Goal: Navigation & Orientation: Find specific page/section

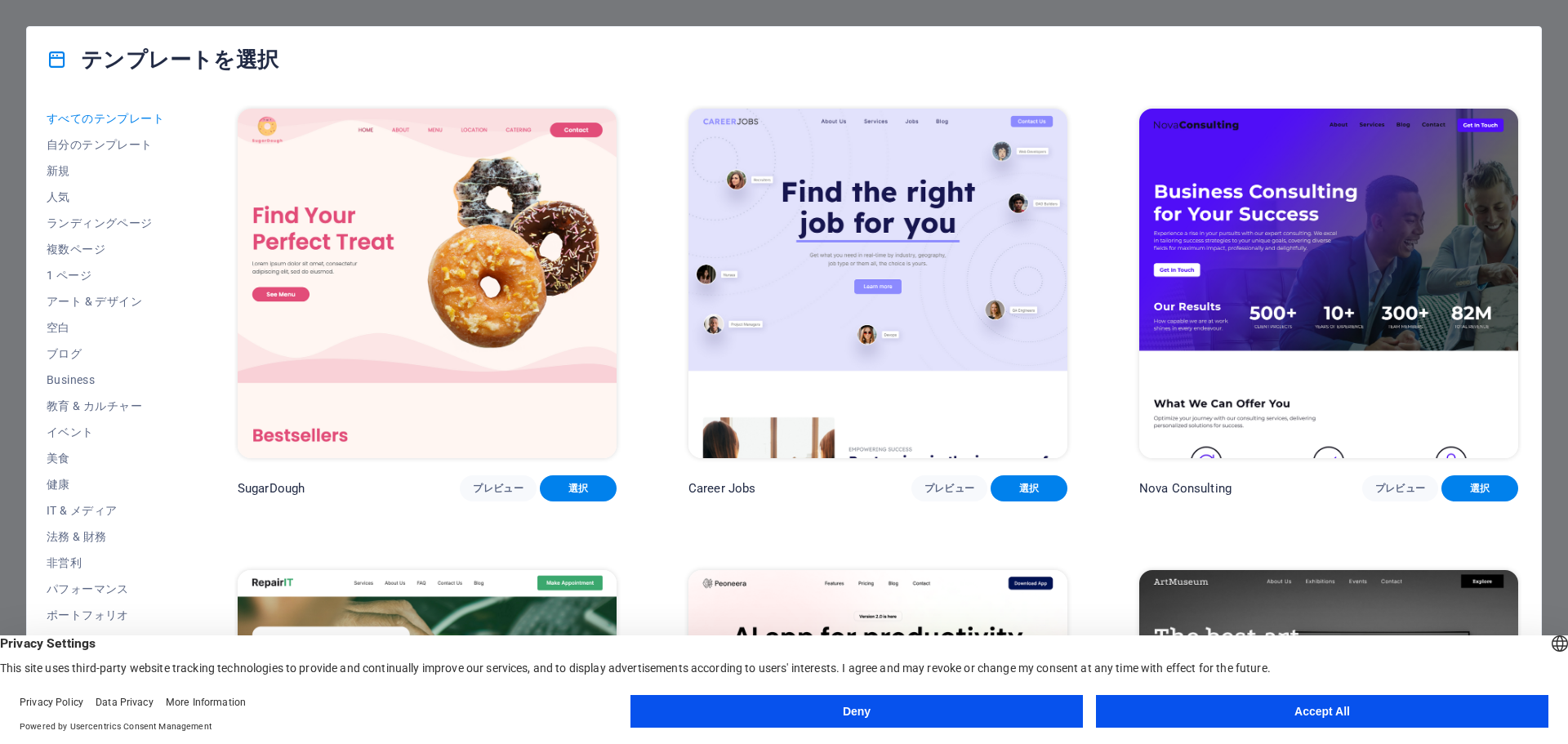
click at [1021, 700] on button "Deny" at bounding box center [857, 711] width 453 height 32
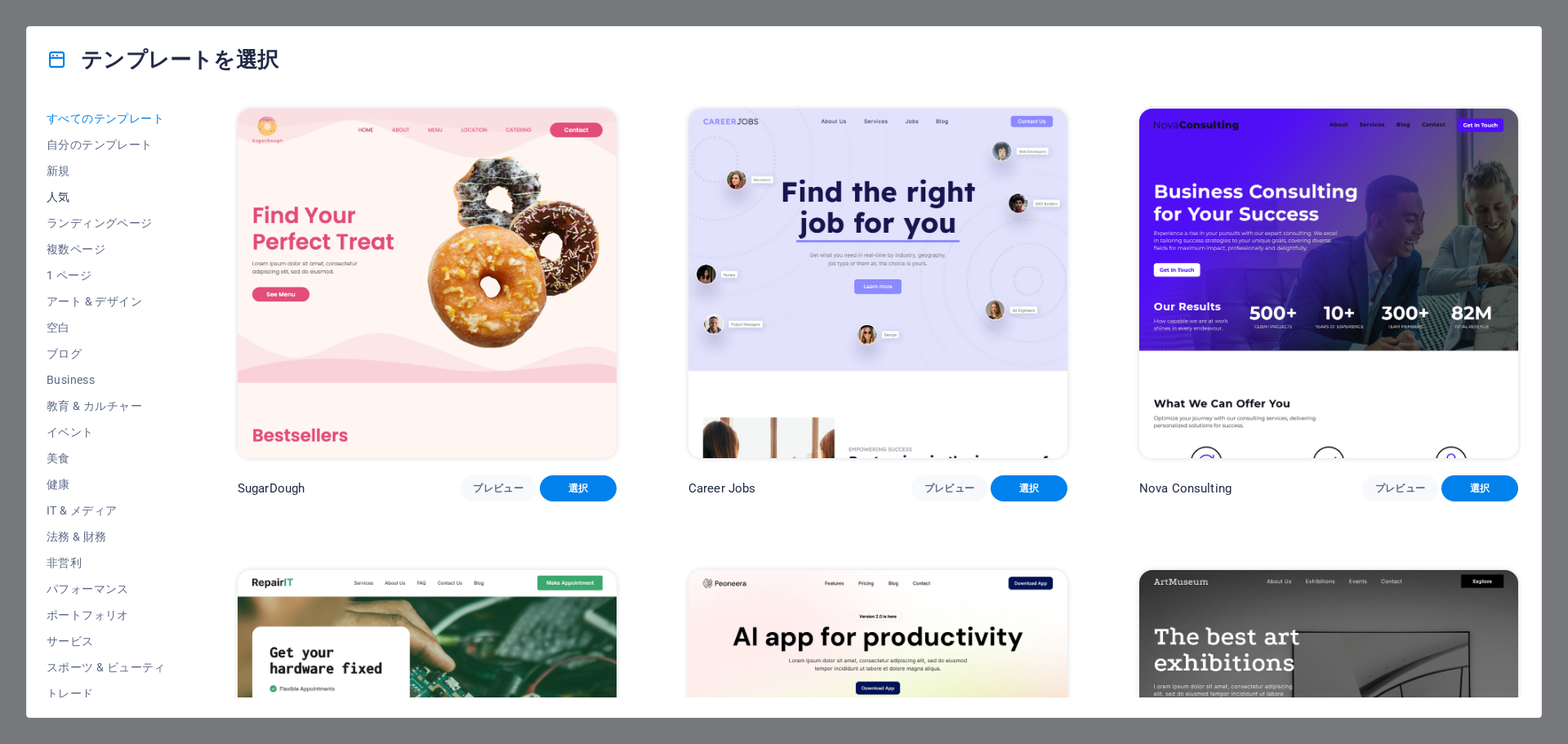
click at [124, 199] on span "人気" at bounding box center [106, 197] width 120 height 13
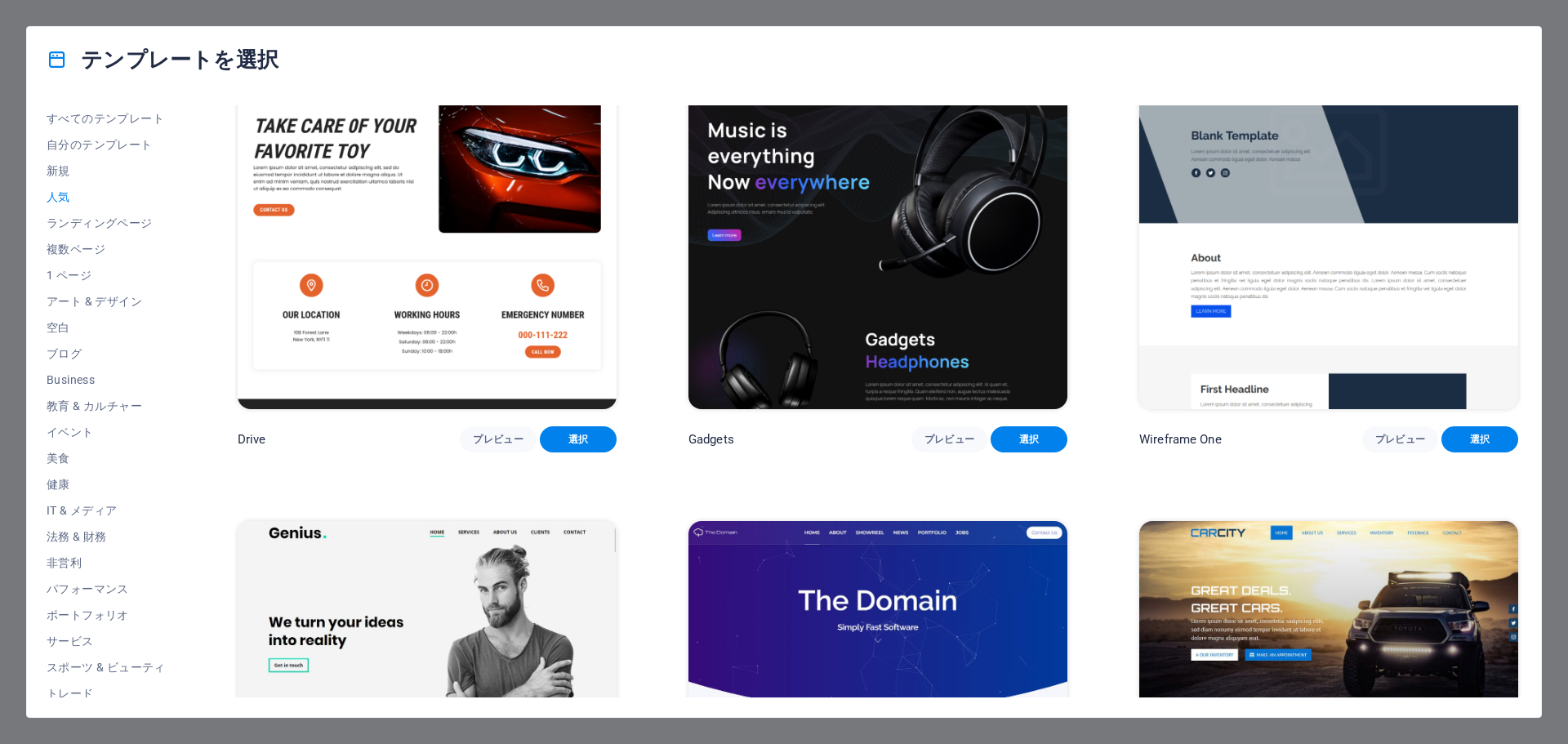
scroll to position [1470, 0]
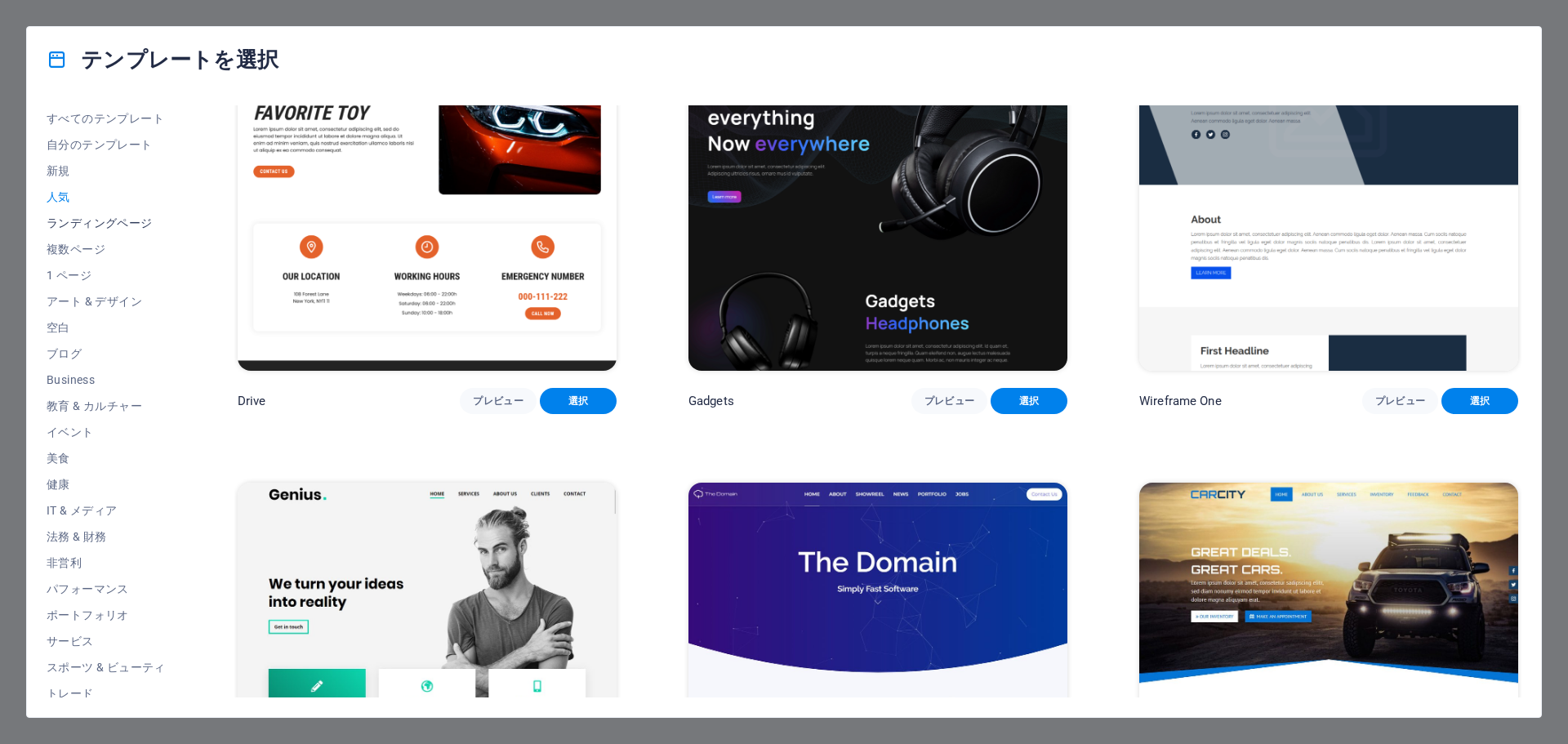
click at [132, 228] on span "ランディングページ" at bounding box center [106, 223] width 120 height 13
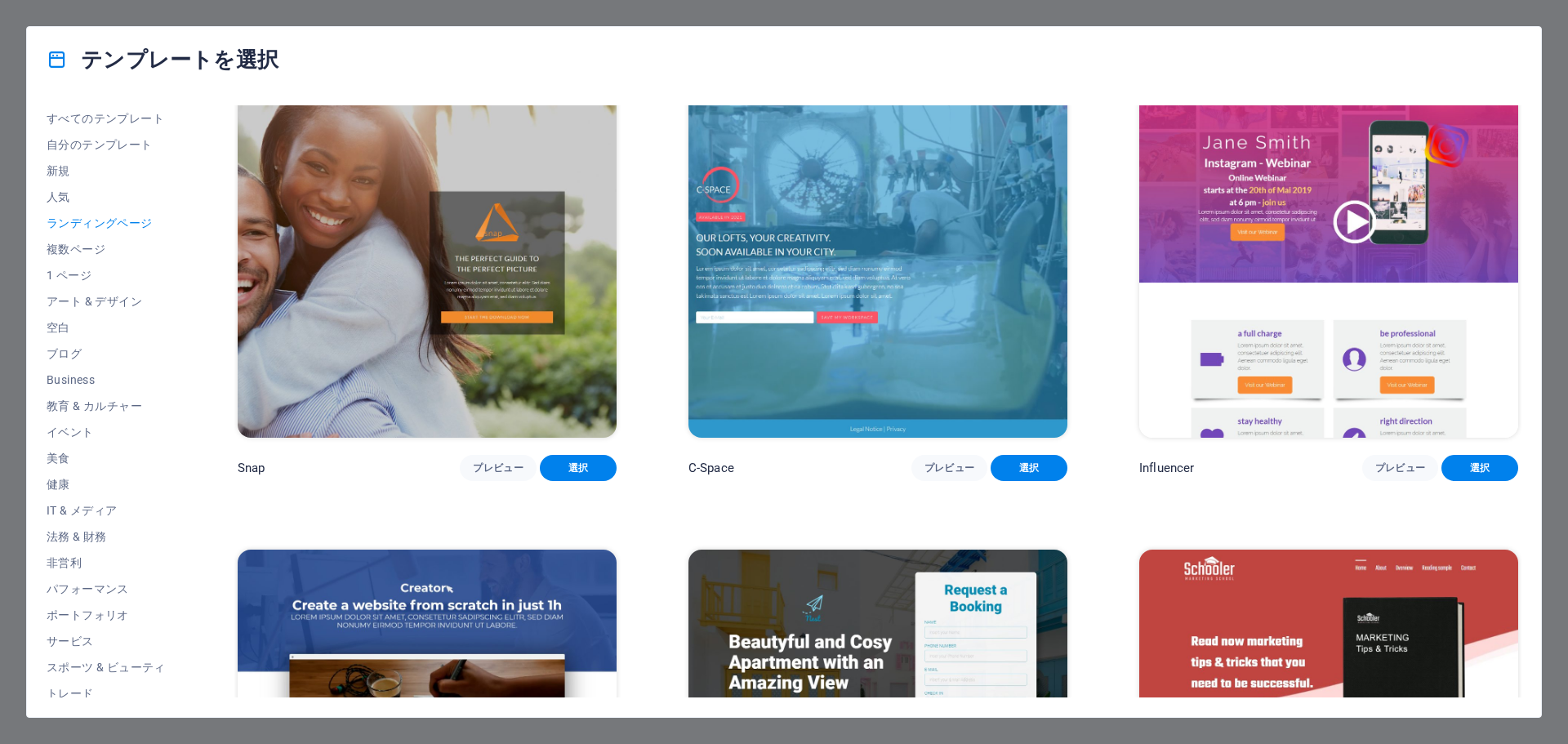
scroll to position [2123, 0]
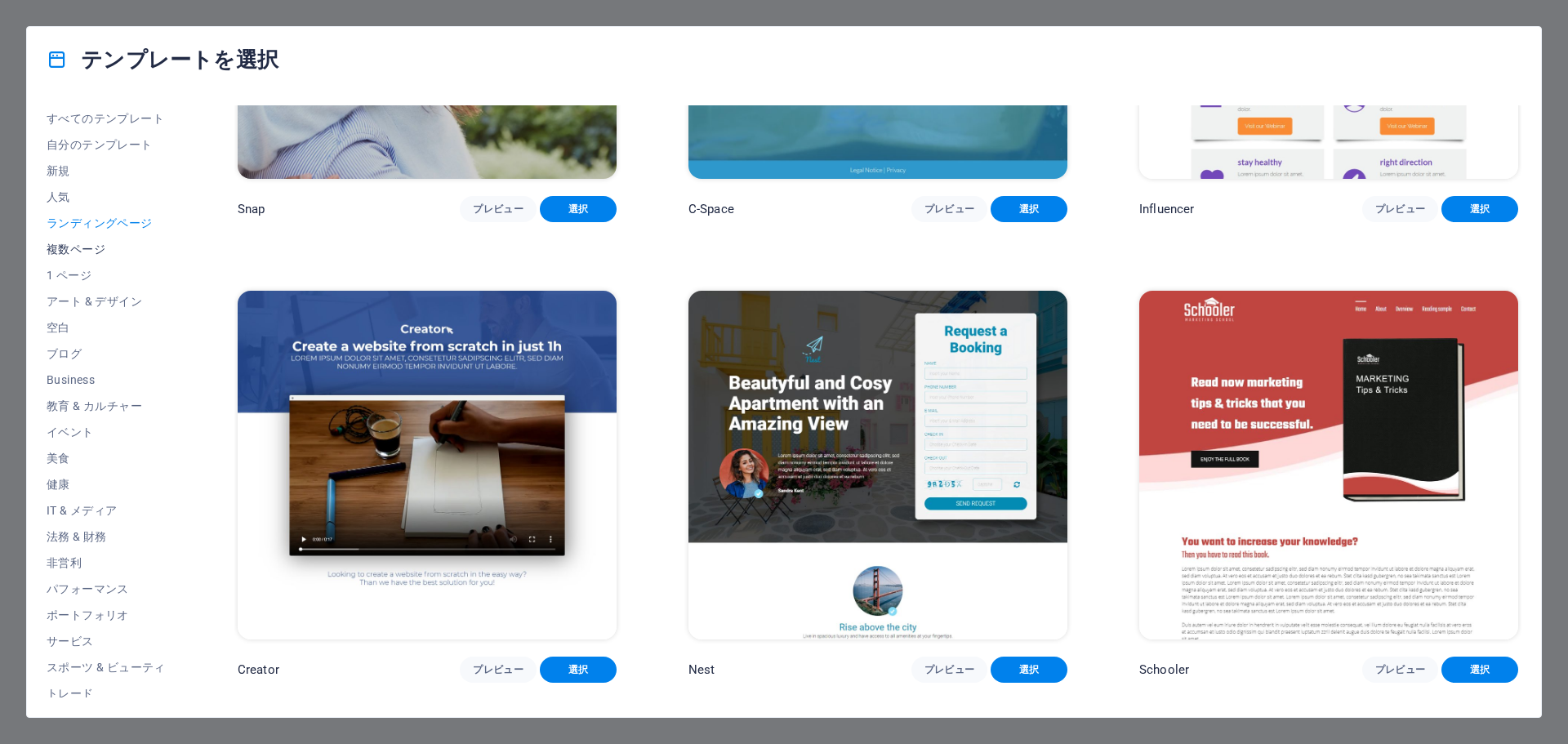
click at [71, 256] on button "複数ページ" at bounding box center [106, 249] width 120 height 26
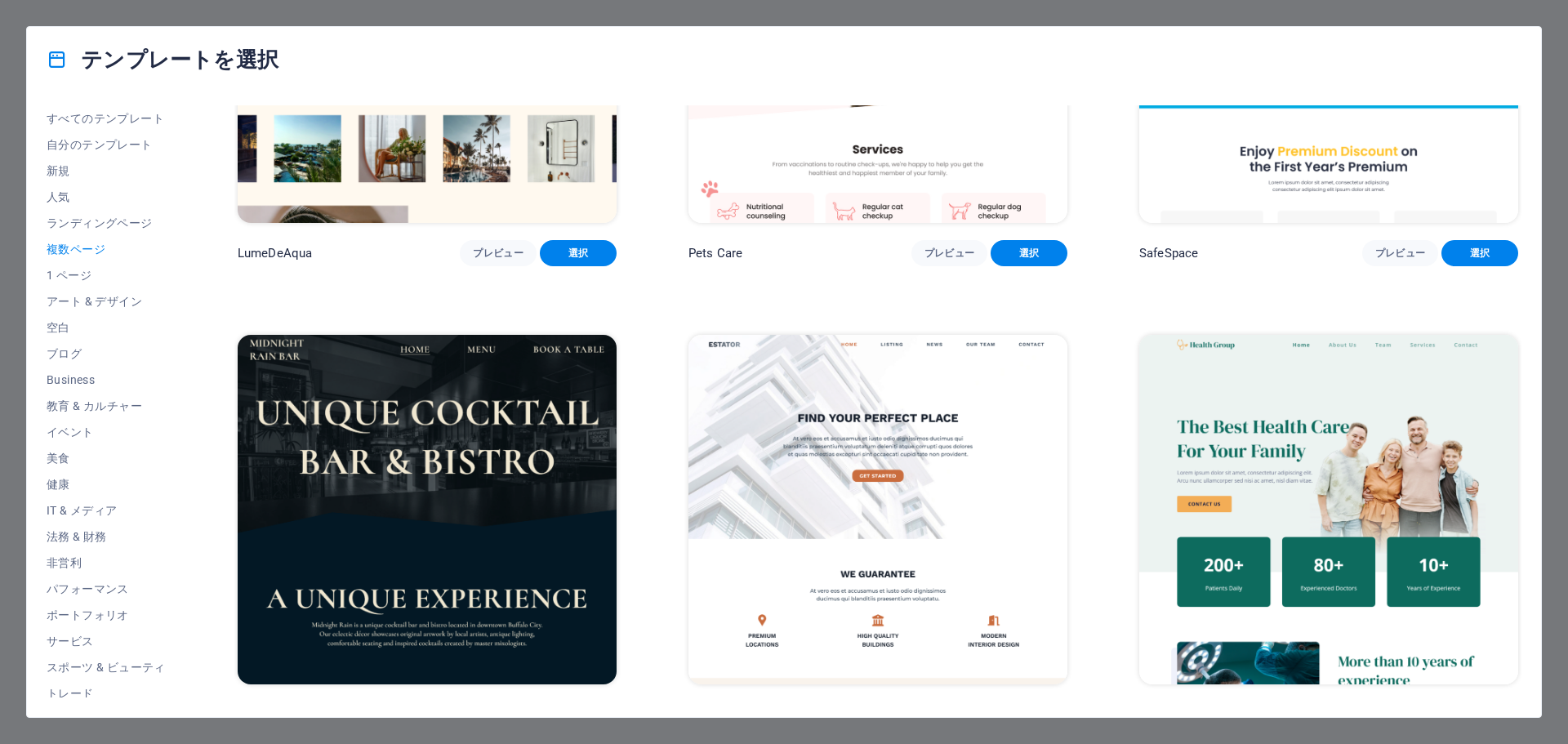
scroll to position [2614, 0]
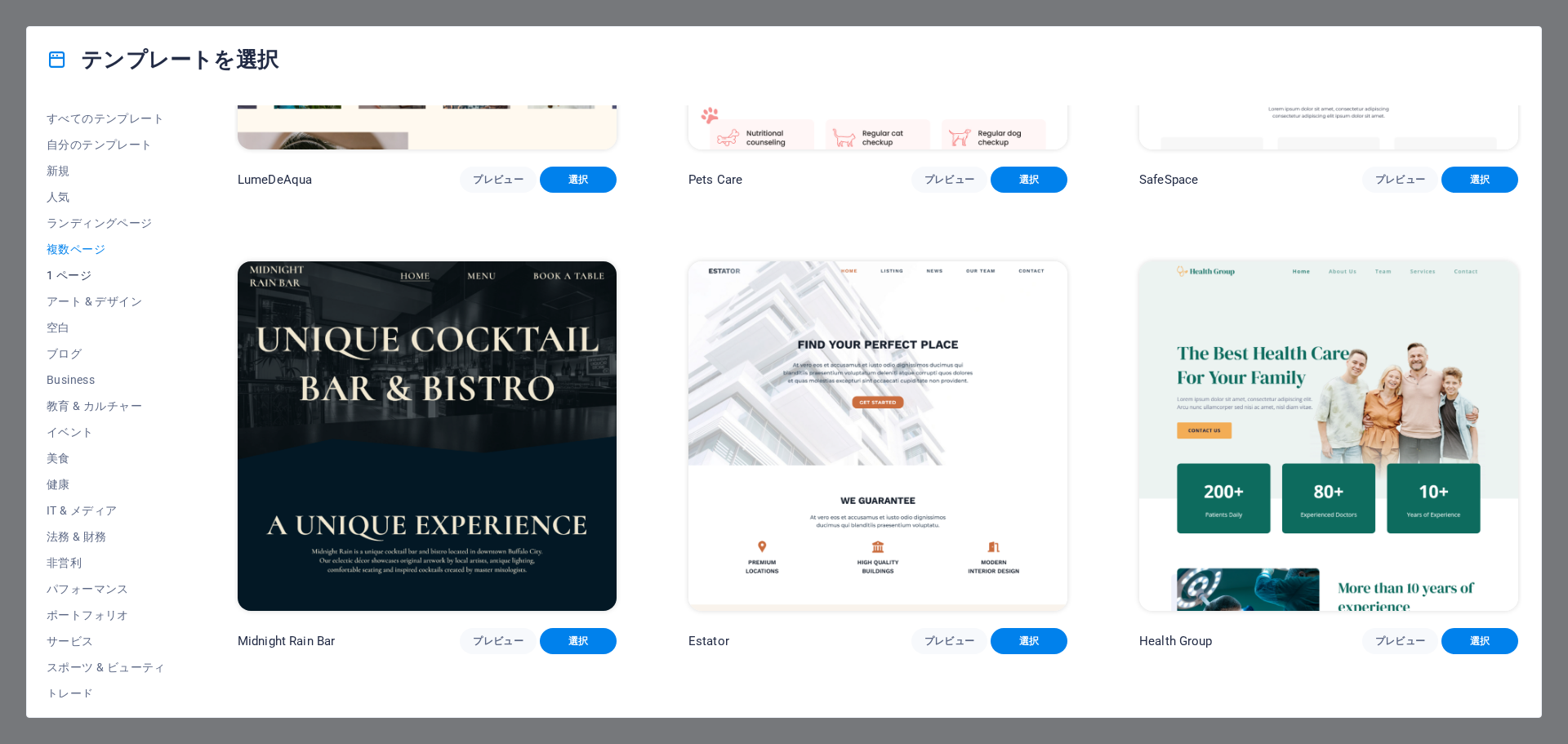
click at [120, 275] on span "1 ページ" at bounding box center [106, 276] width 120 height 13
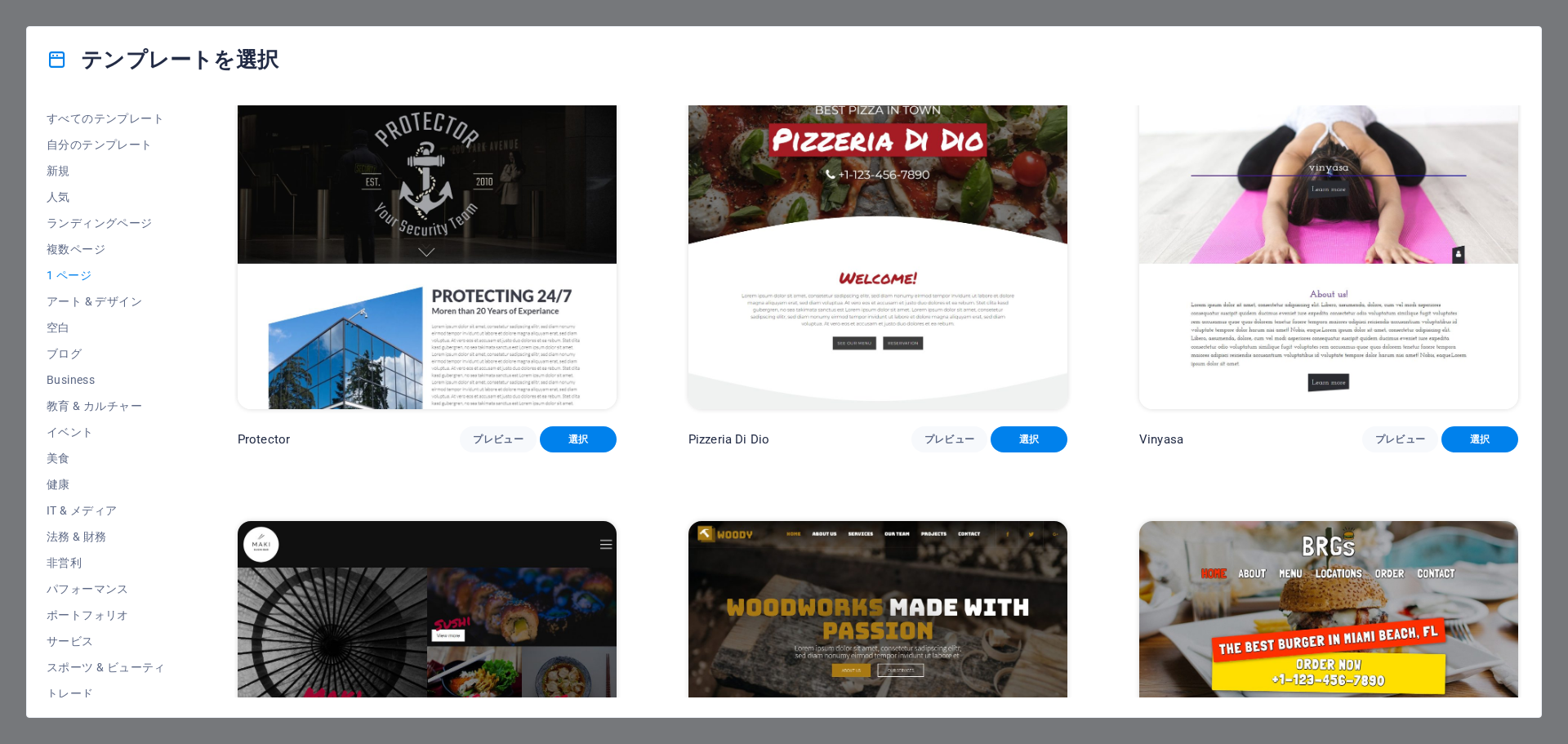
scroll to position [4002, 0]
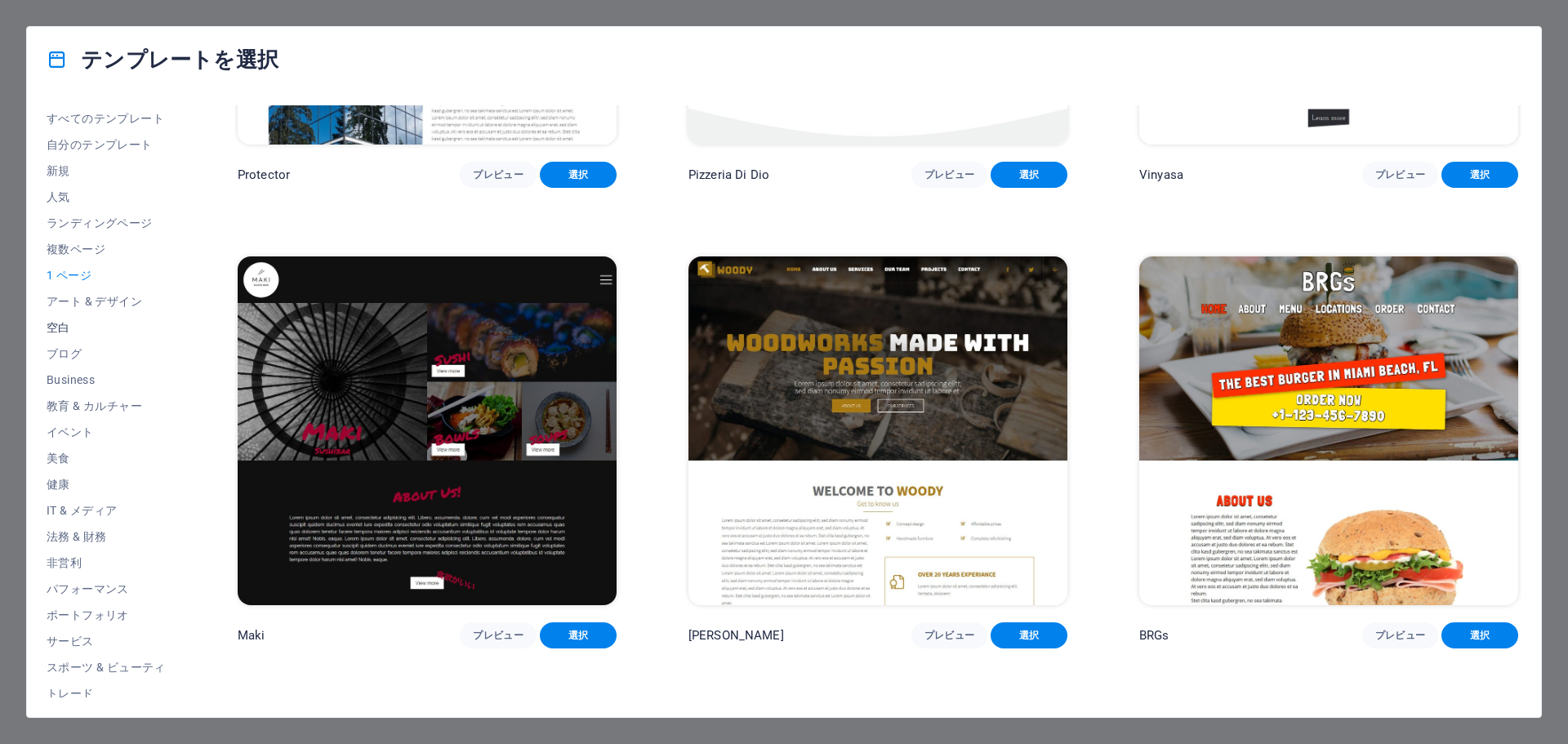
click at [113, 336] on button "空白" at bounding box center [106, 327] width 120 height 26
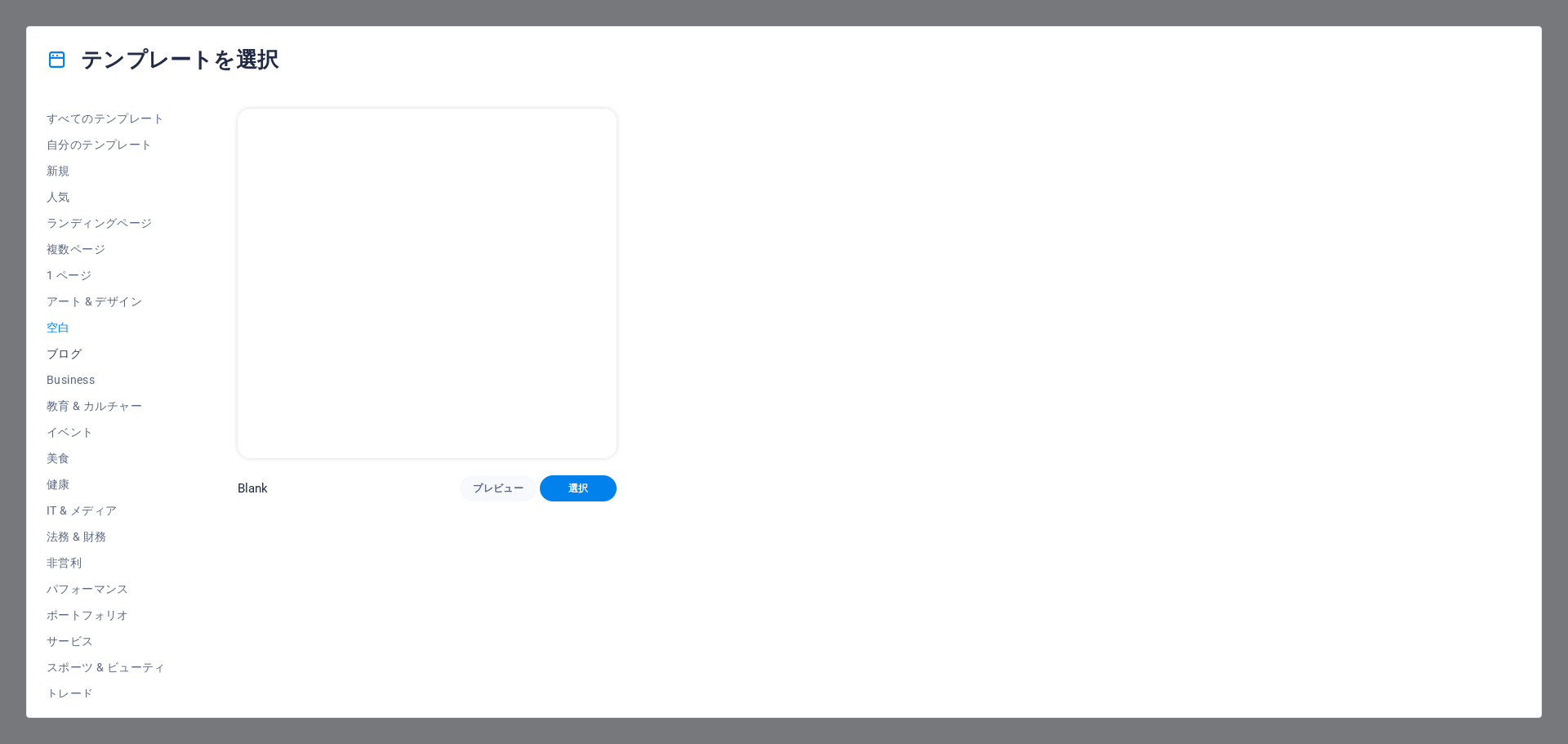
click at [112, 358] on span "ブログ" at bounding box center [106, 353] width 120 height 13
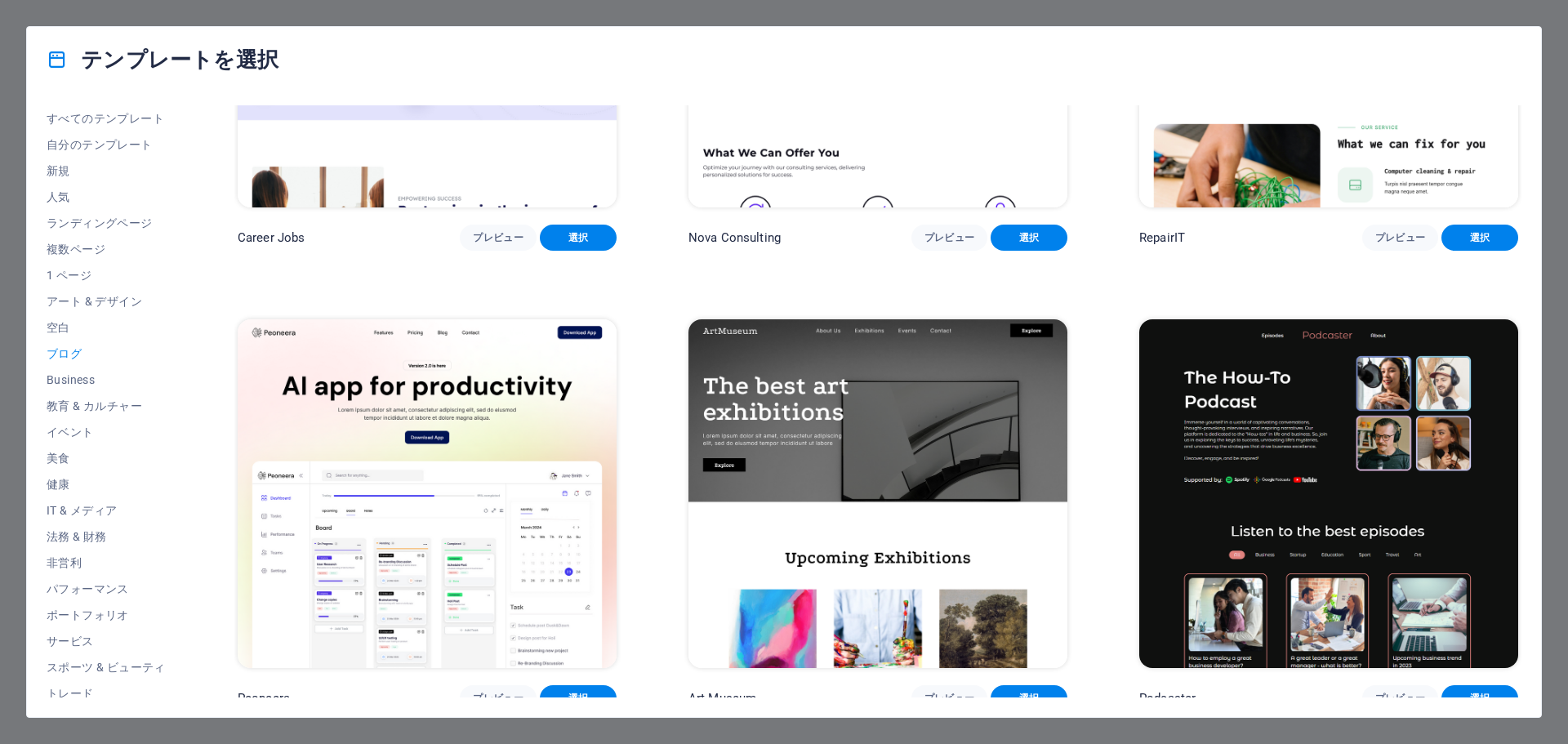
scroll to position [327, 0]
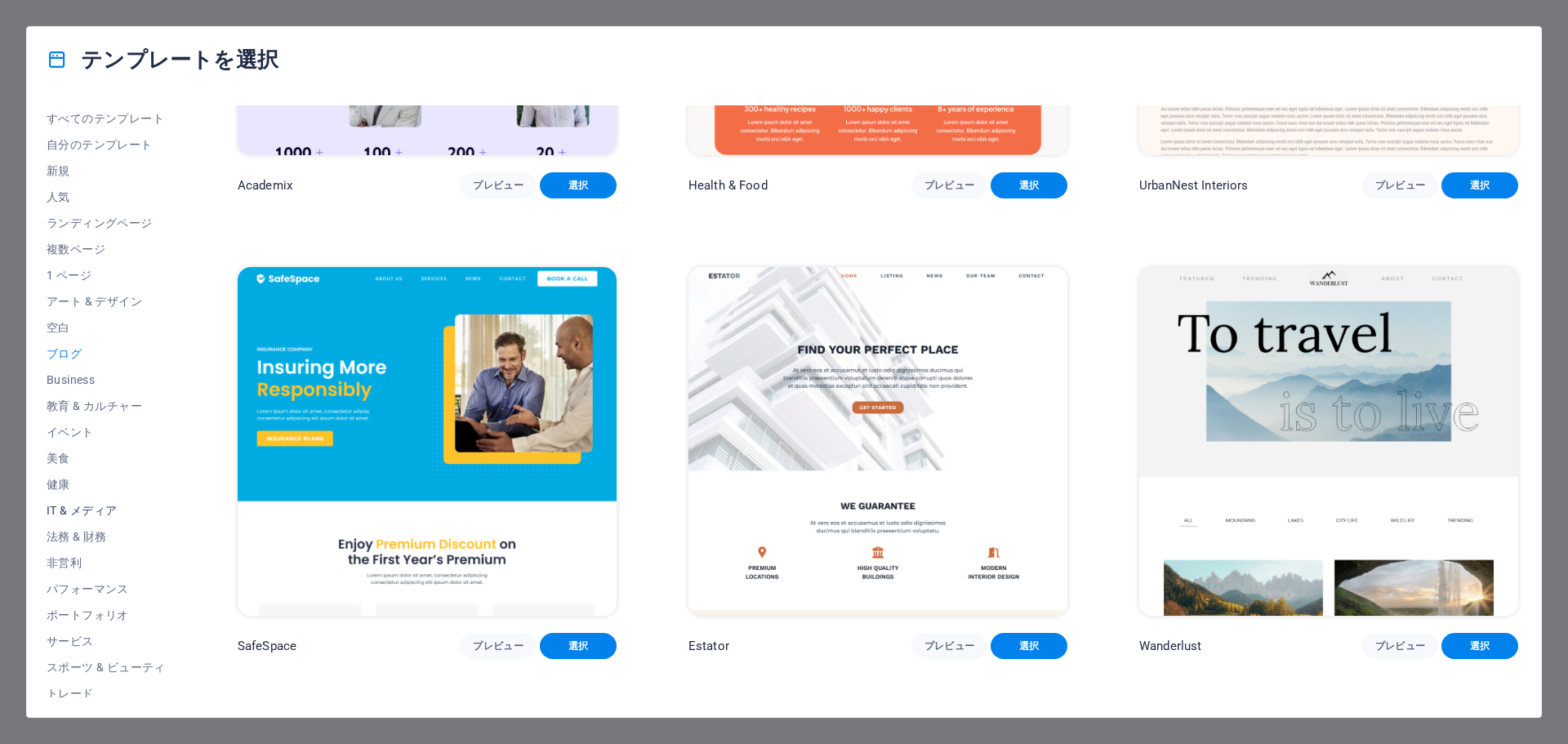
click at [132, 505] on span "IT & メディア" at bounding box center [106, 510] width 120 height 13
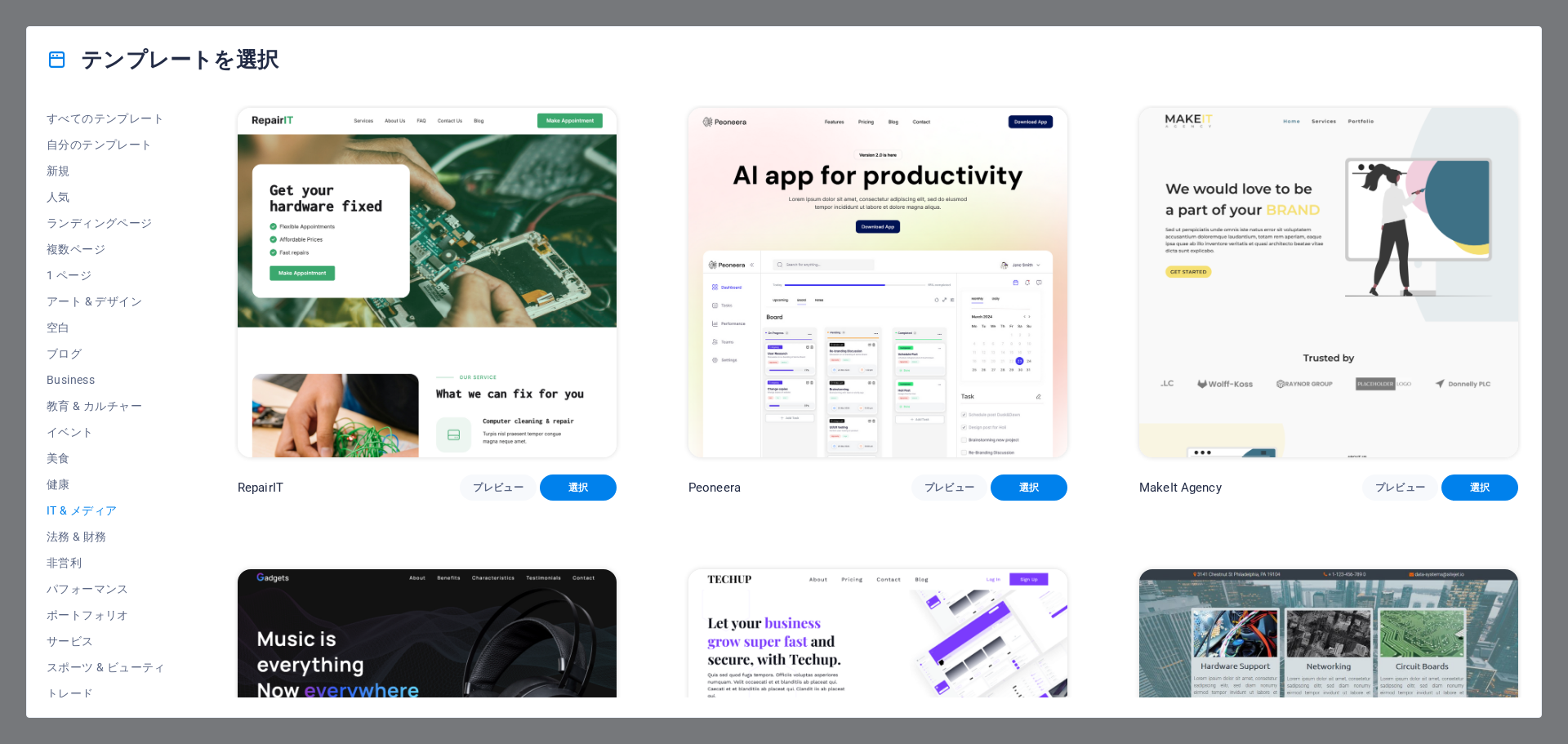
scroll to position [0, 0]
click at [112, 528] on button "法務 & 財務" at bounding box center [106, 536] width 120 height 26
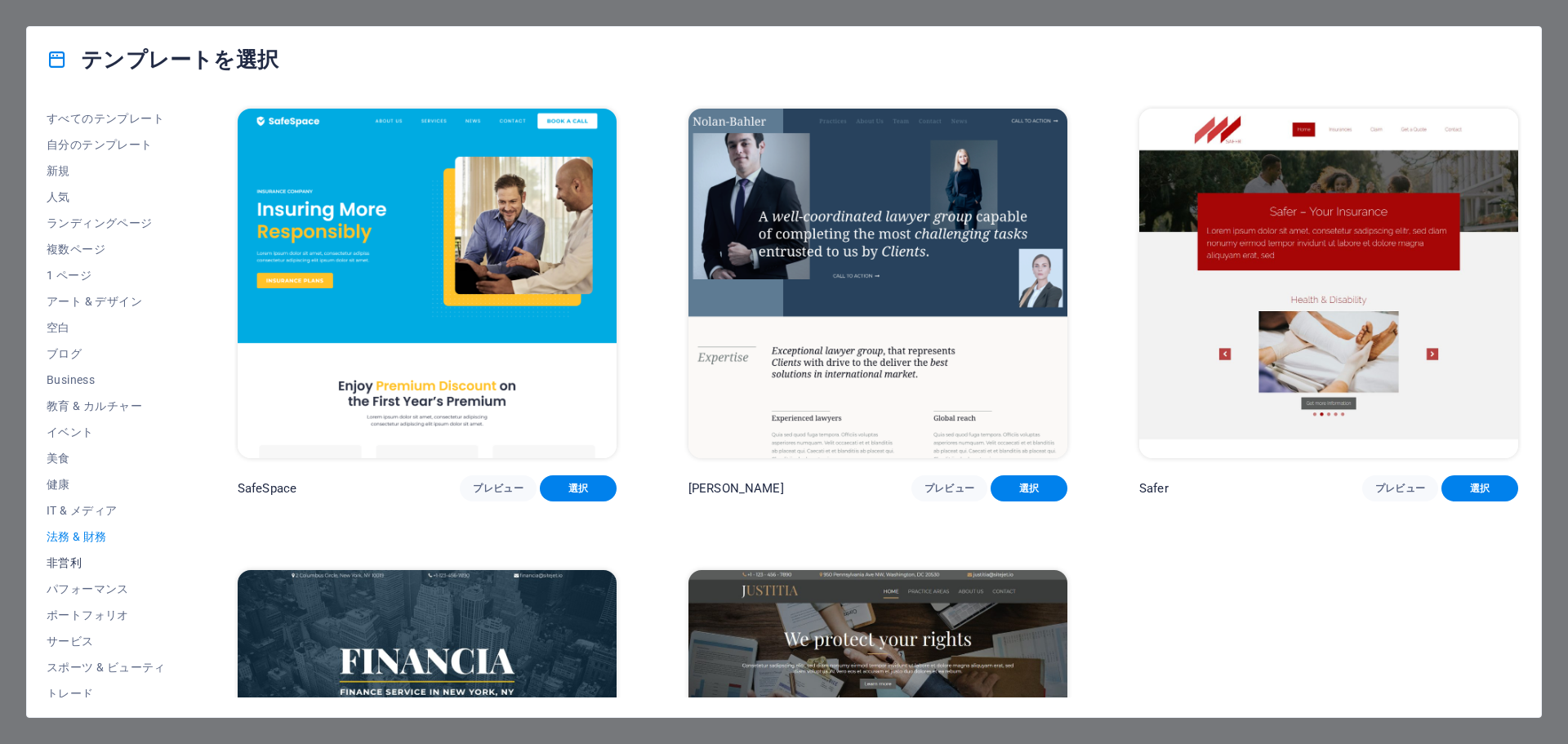
click at [97, 556] on button "非営利" at bounding box center [106, 563] width 120 height 26
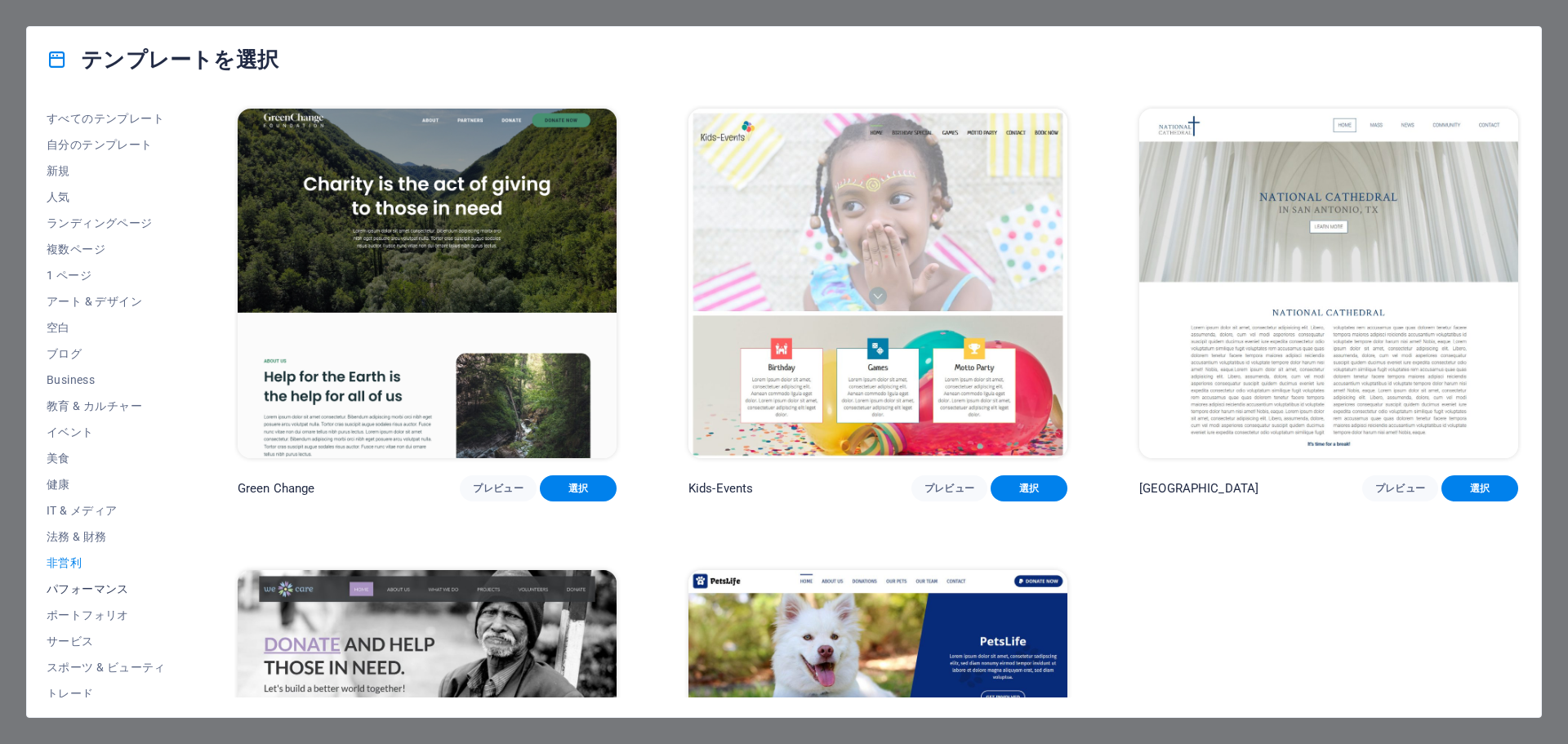
click at [110, 592] on span "パフォーマンス" at bounding box center [106, 589] width 120 height 13
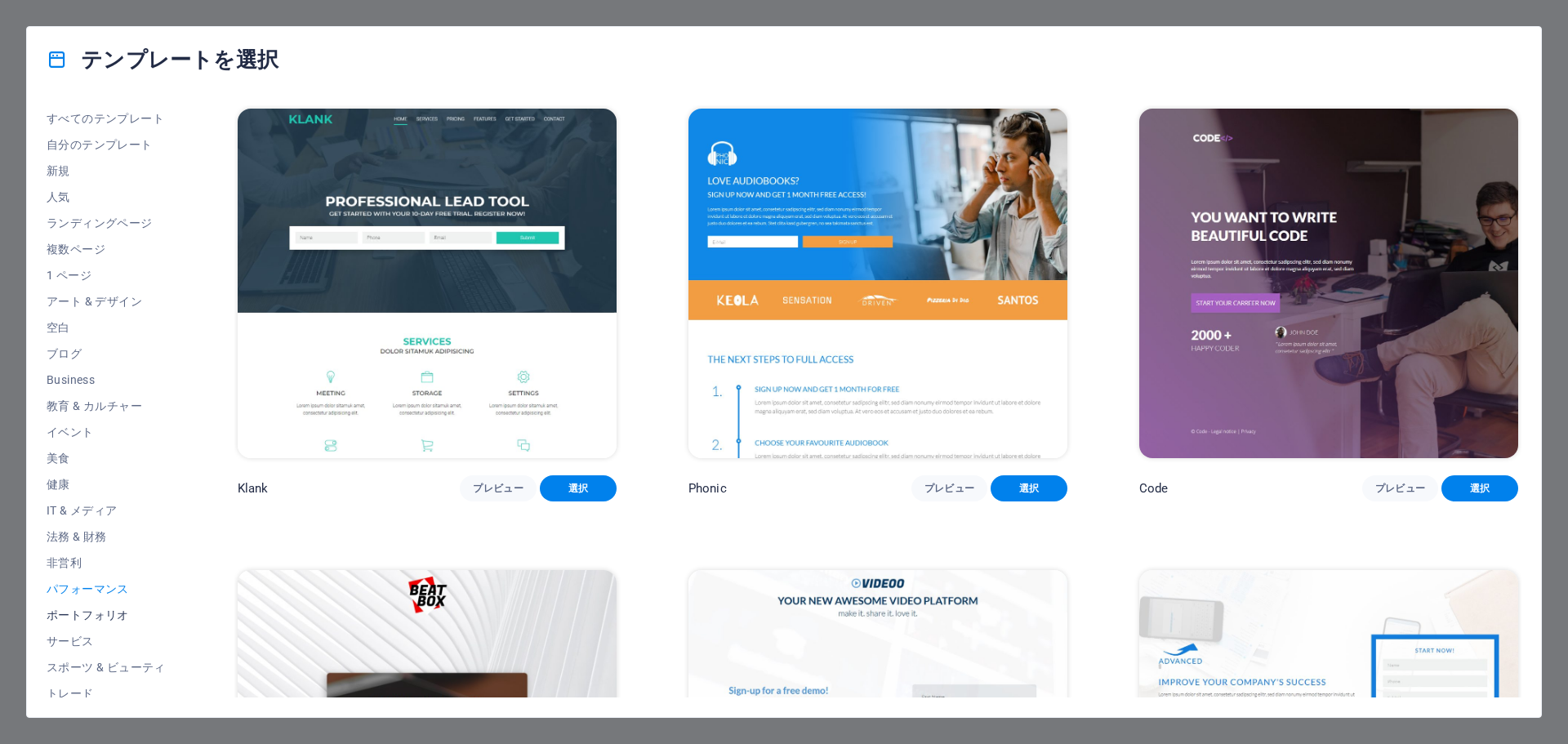
click at [114, 611] on span "ポートフォリオ" at bounding box center [106, 615] width 120 height 13
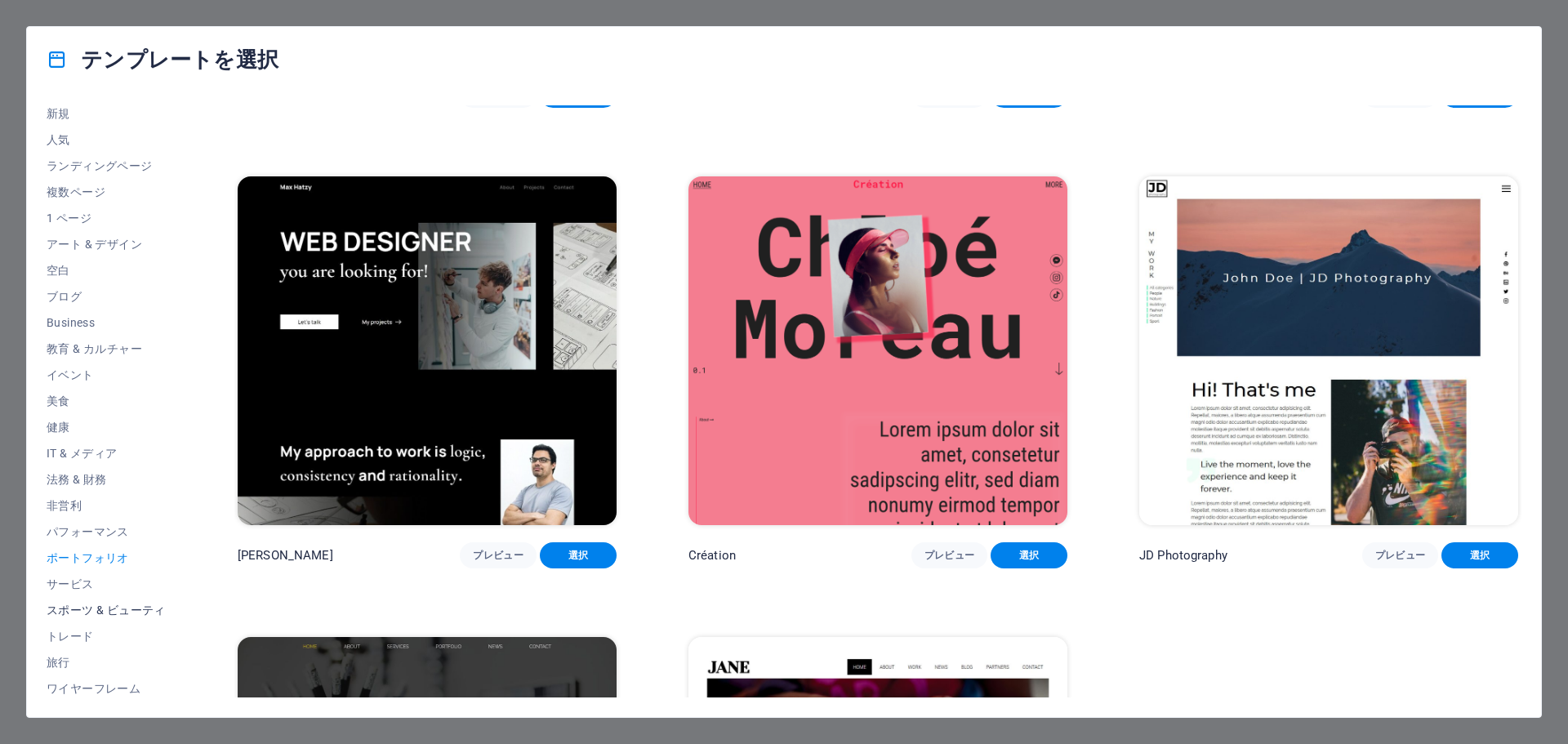
scroll to position [61, 0]
click at [121, 681] on span "ワイヤーフレーム" at bounding box center [106, 685] width 120 height 13
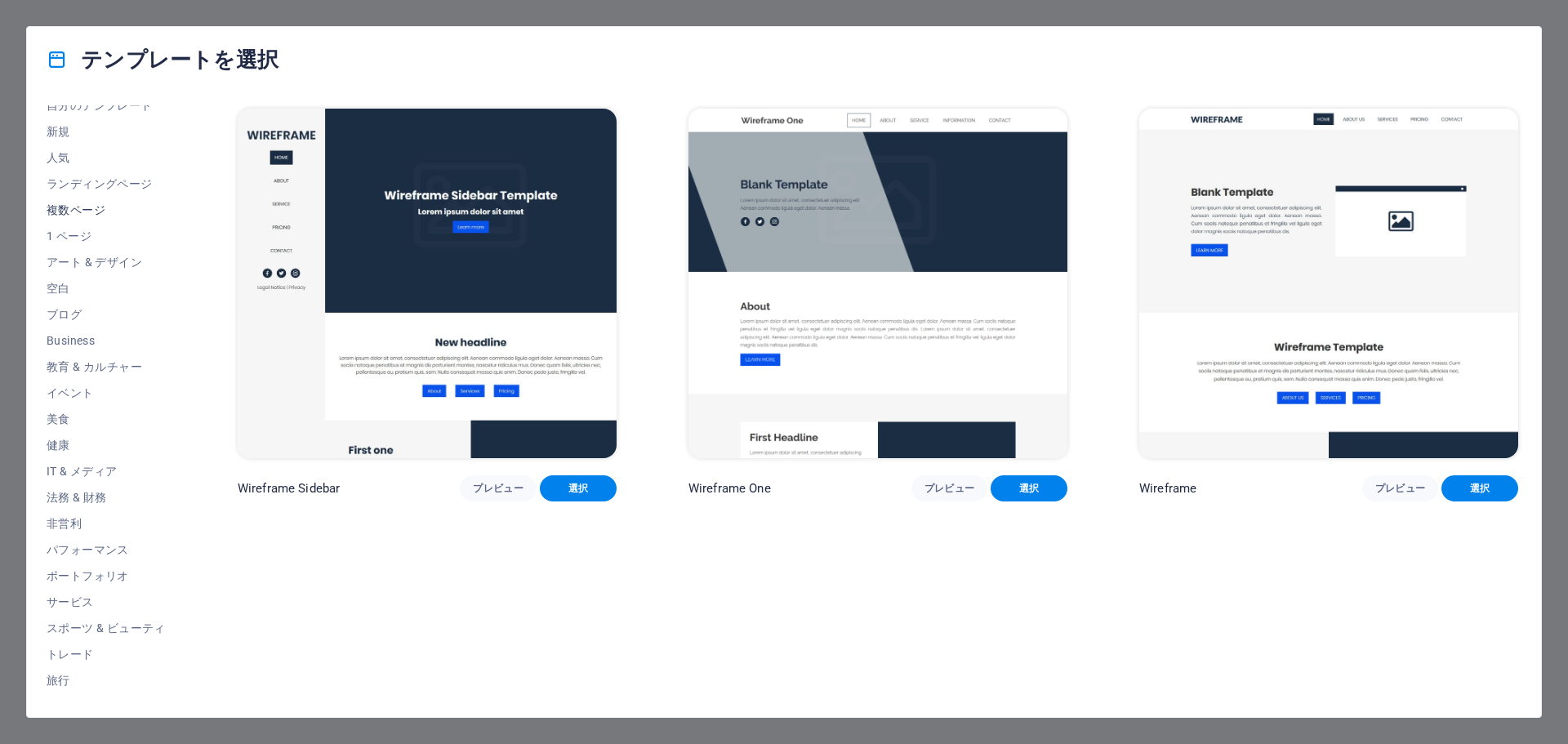
scroll to position [0, 0]
click at [135, 128] on button "すべてのテンプレート" at bounding box center [106, 119] width 120 height 26
